Goal: Information Seeking & Learning: Learn about a topic

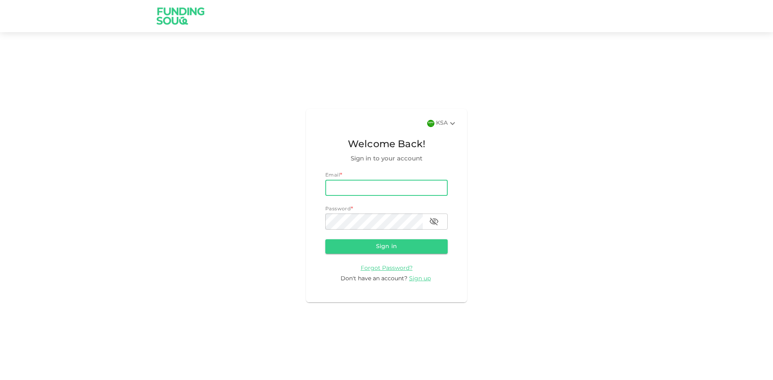
type input "[PERSON_NAME][EMAIL_ADDRESS][PERSON_NAME][DOMAIN_NAME]"
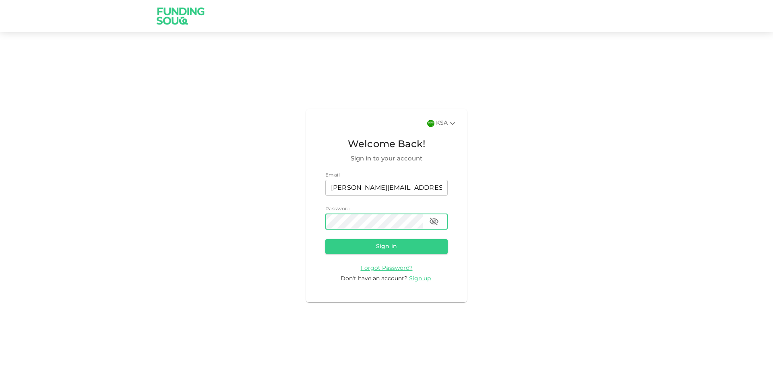
click at [325, 239] on button "Sign in" at bounding box center [386, 246] width 122 height 14
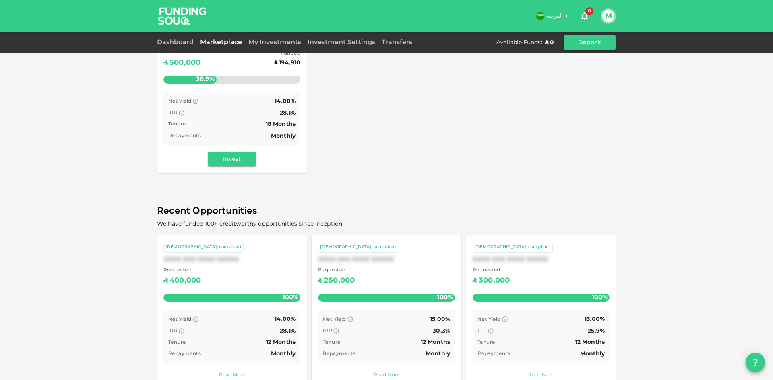
scroll to position [155, 0]
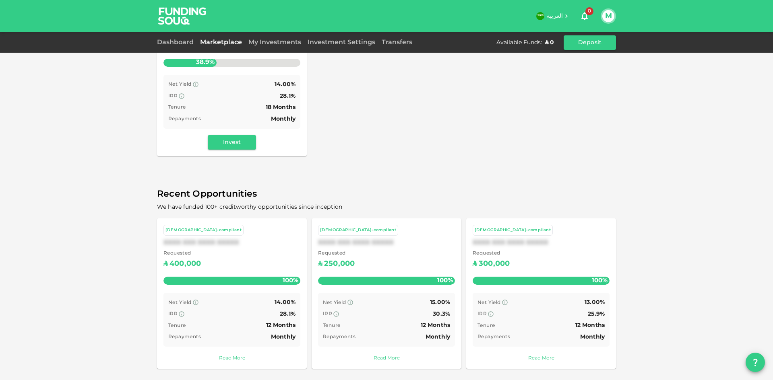
click at [561, 240] on div "XXXX XXX XXXX XXXXX" at bounding box center [541, 243] width 137 height 8
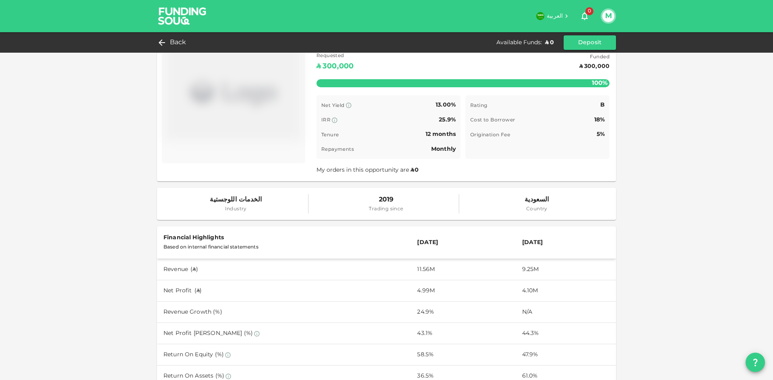
scroll to position [201, 0]
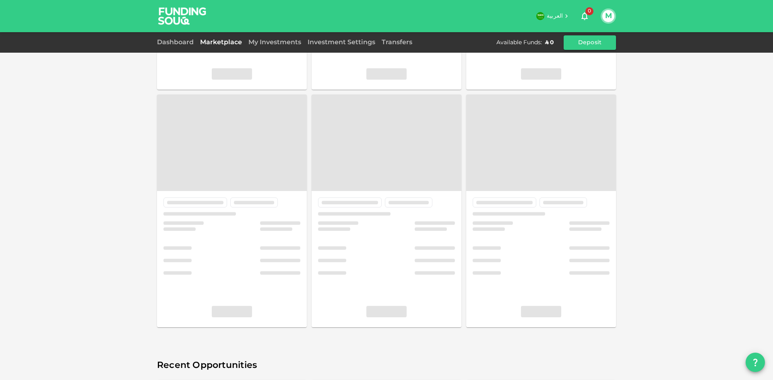
scroll to position [155, 0]
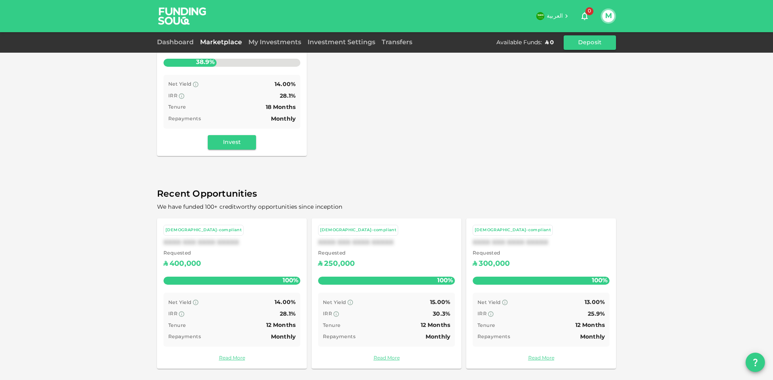
click at [211, 255] on div "Requested ʢ 400,000" at bounding box center [231, 260] width 137 height 21
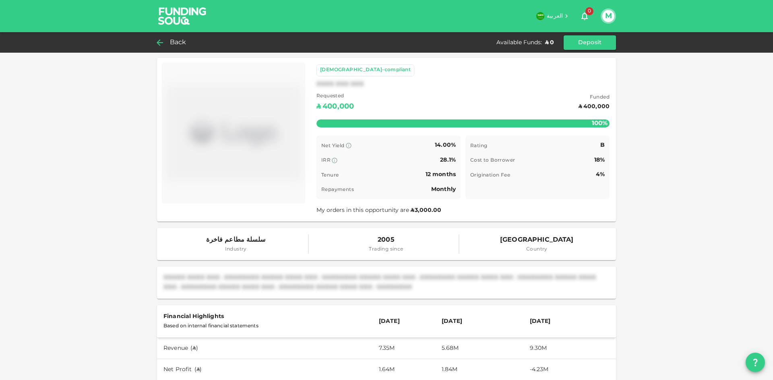
click at [167, 45] on div "Back" at bounding box center [173, 42] width 33 height 11
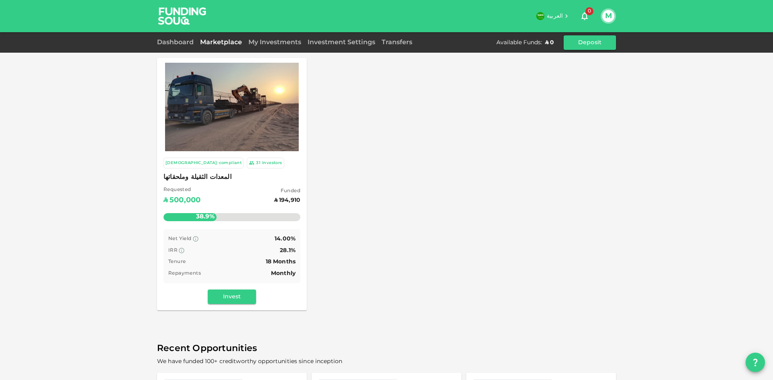
click at [241, 126] on img at bounding box center [232, 107] width 134 height 100
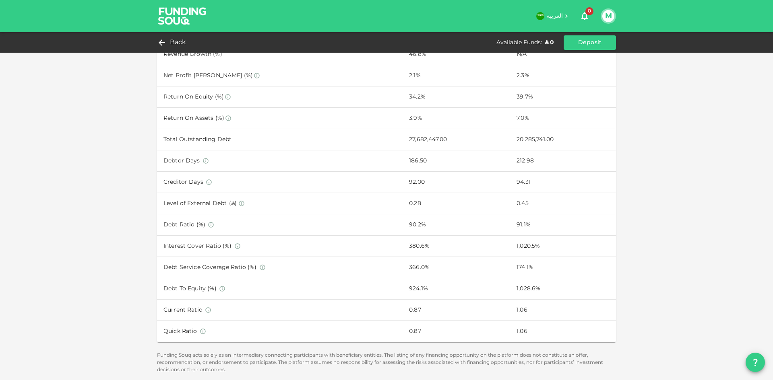
scroll to position [446, 0]
